Goal: Information Seeking & Learning: Learn about a topic

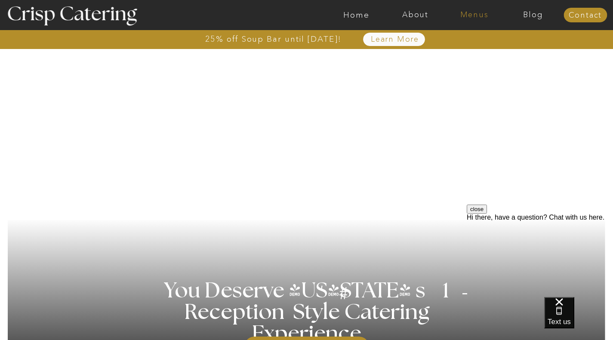
click at [472, 18] on nav "Menus" at bounding box center [474, 15] width 59 height 9
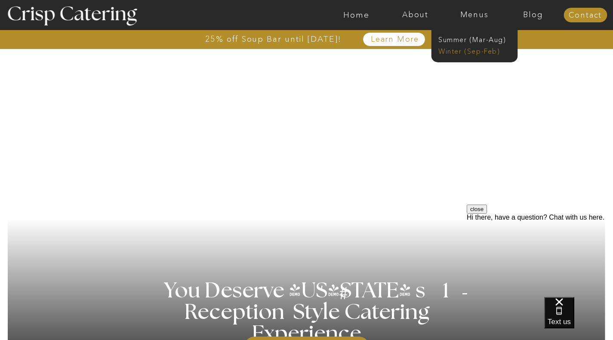
click at [469, 49] on nav "Winter (Sep-Feb)" at bounding box center [473, 50] width 71 height 8
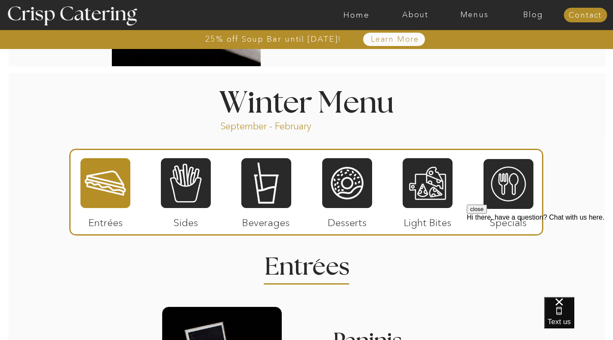
scroll to position [910, 0]
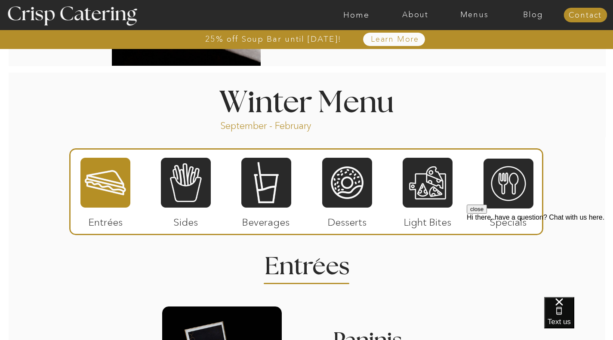
click at [358, 206] on div at bounding box center [347, 183] width 50 height 52
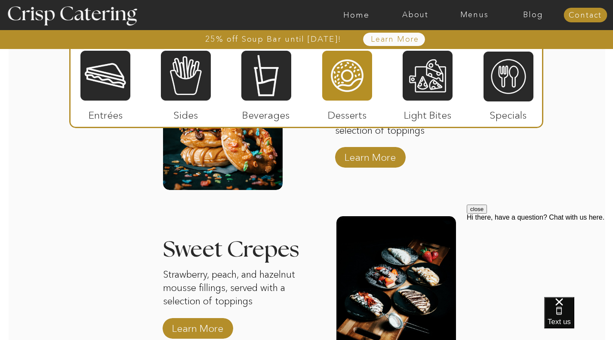
scroll to position [1176, 0]
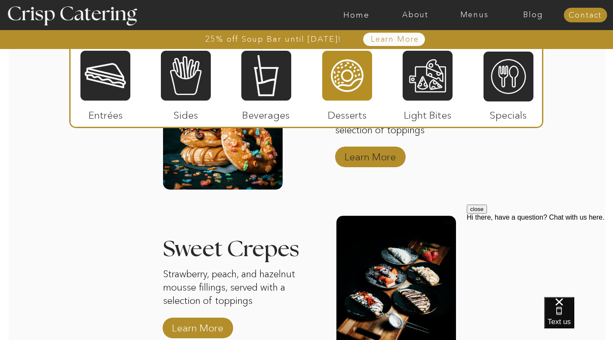
click at [371, 162] on p "Learn More" at bounding box center [370, 154] width 57 height 25
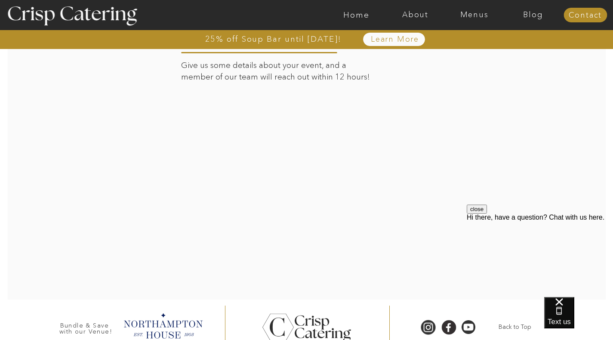
scroll to position [1143, 0]
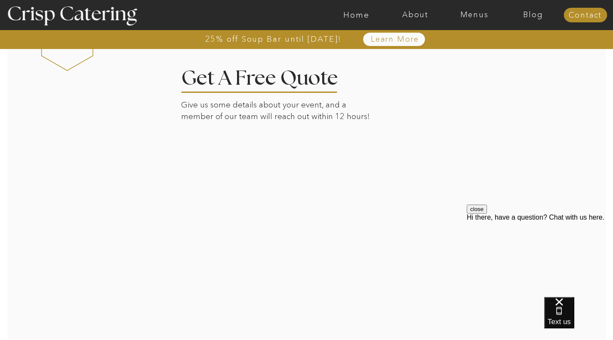
click at [479, 204] on div at bounding box center [306, 192] width 599 height 293
